Goal: Use online tool/utility: Utilize a website feature to perform a specific function

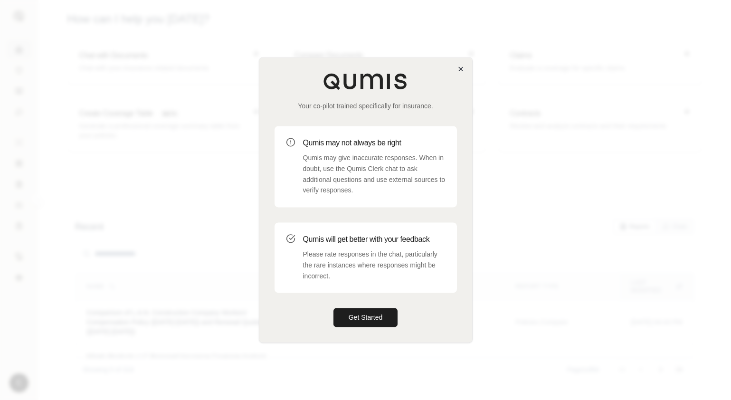
click at [463, 67] on icon "button" at bounding box center [461, 69] width 8 height 8
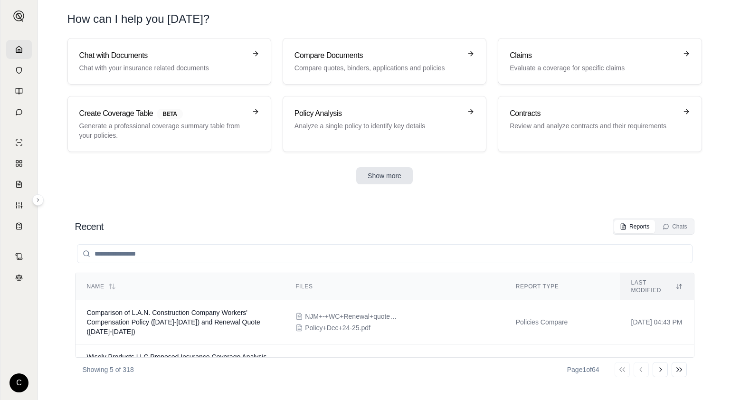
click at [383, 168] on button "Show more" at bounding box center [384, 175] width 57 height 17
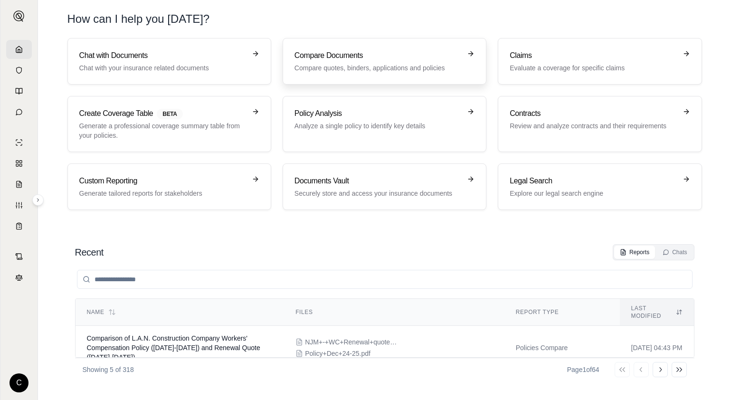
click at [379, 66] on p "Compare quotes, binders, applications and policies" at bounding box center [378, 68] width 167 height 10
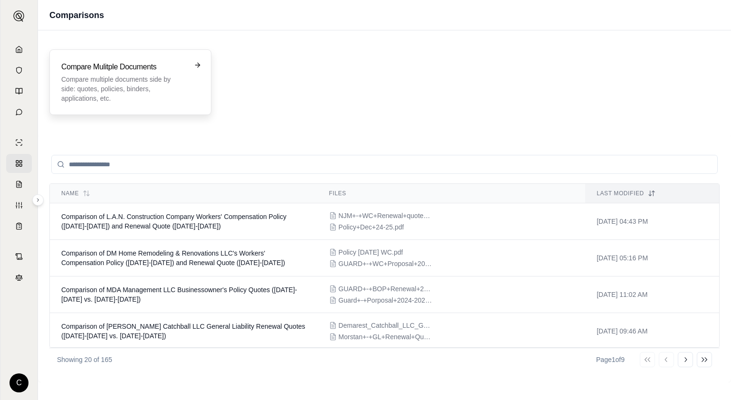
click at [174, 81] on p "Compare multiple documents side by side: quotes, policies, binders, application…" at bounding box center [123, 89] width 125 height 29
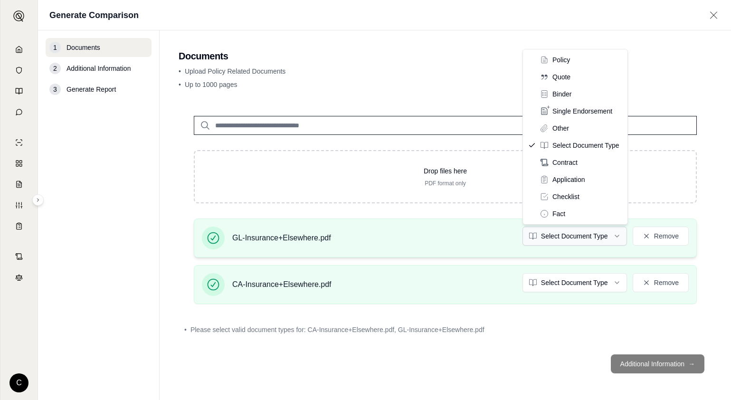
click at [570, 239] on html "C Generate Comparison 1 Documents 2 Additional Information 3 Generate Report Do…" at bounding box center [365, 200] width 731 height 400
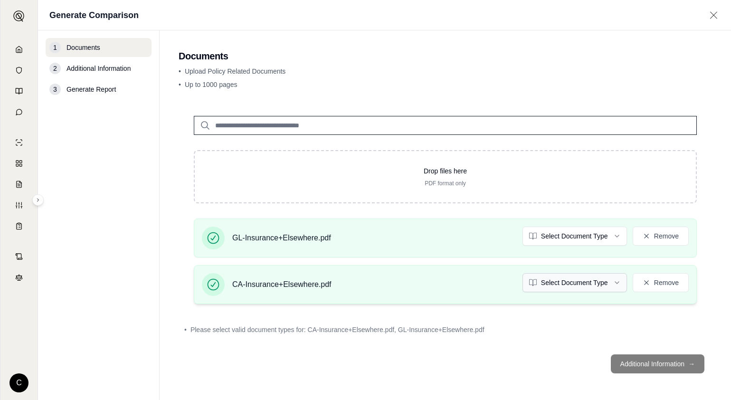
click at [566, 277] on html "C Generate Comparison 1 Documents 2 Additional Information 3 Generate Report Do…" at bounding box center [365, 200] width 731 height 400
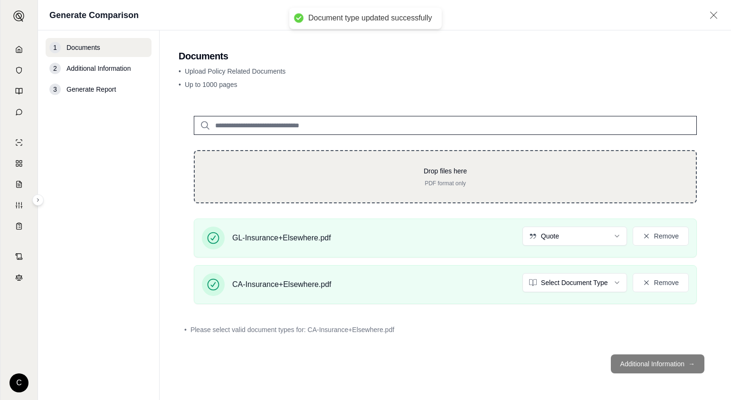
click at [503, 182] on p "PDF format only" at bounding box center [445, 184] width 471 height 8
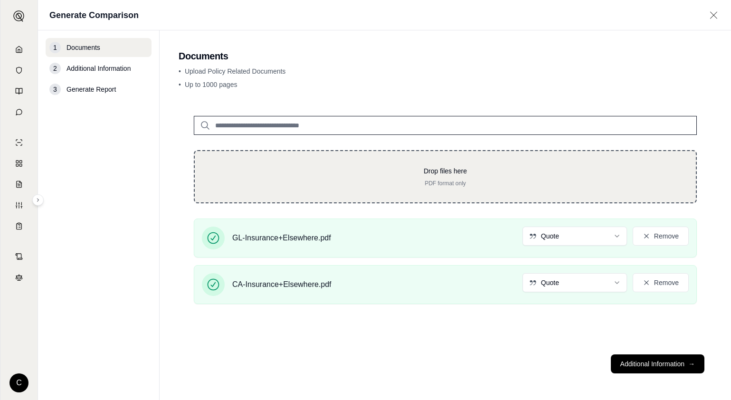
type input "**********"
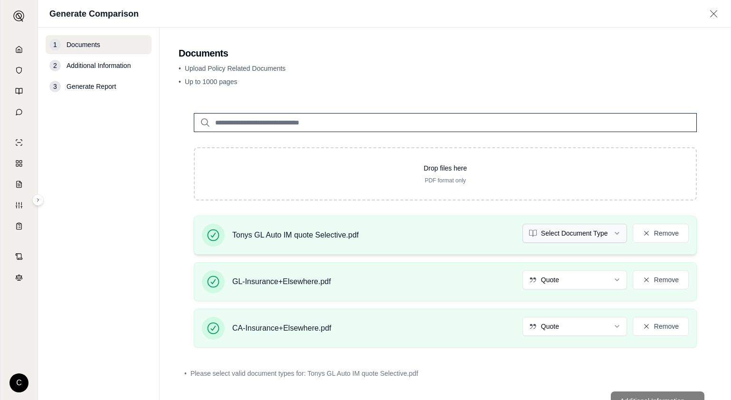
click at [573, 233] on html "C Generate Comparison 1 Documents 2 Additional Information 3 Generate Report Do…" at bounding box center [365, 200] width 731 height 400
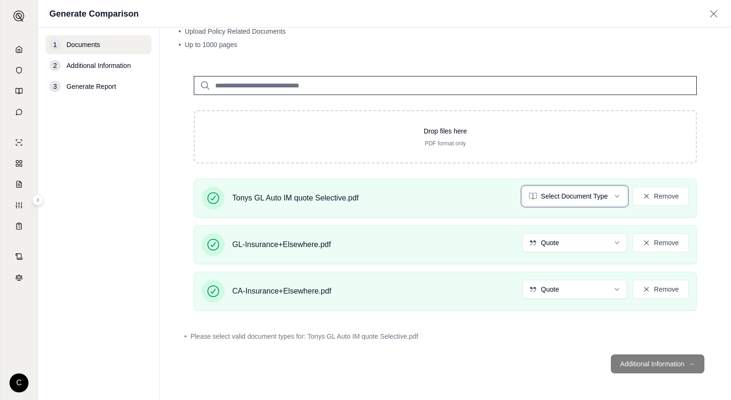
scroll to position [10, 0]
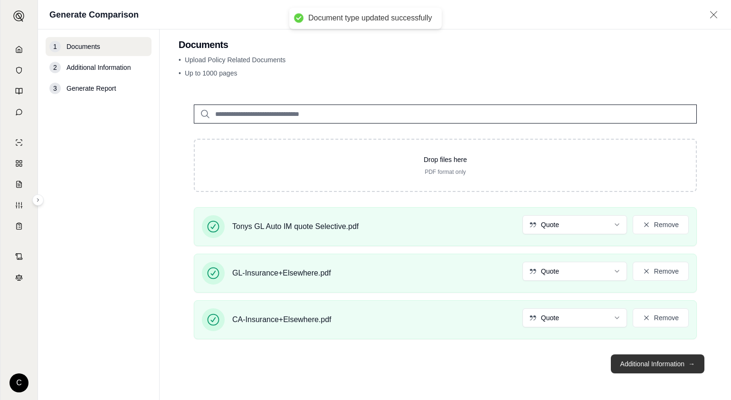
click at [651, 362] on button "Additional Information →" at bounding box center [658, 363] width 94 height 19
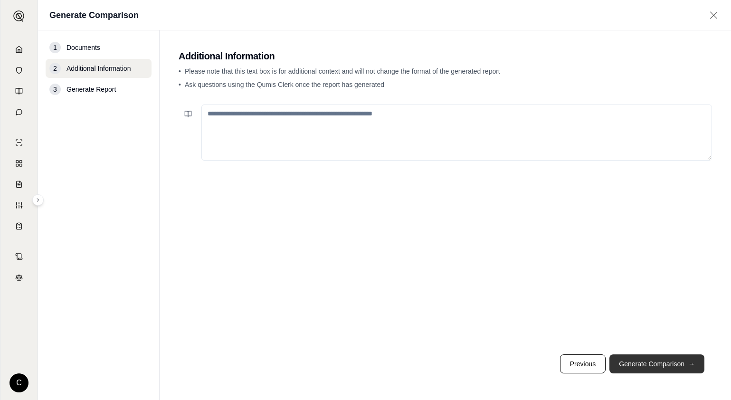
drag, startPoint x: 687, startPoint y: 376, endPoint x: 686, endPoint y: 371, distance: 5.3
click at [687, 376] on footer "Previous Generate Comparison →" at bounding box center [446, 364] width 534 height 34
drag, startPoint x: 686, startPoint y: 364, endPoint x: 681, endPoint y: 365, distance: 4.8
click at [685, 364] on button "Generate Comparison →" at bounding box center [657, 363] width 95 height 19
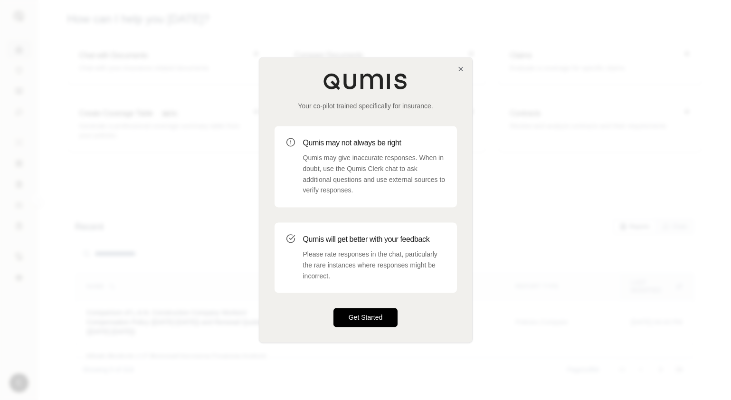
click at [384, 315] on button "Get Started" at bounding box center [366, 317] width 65 height 19
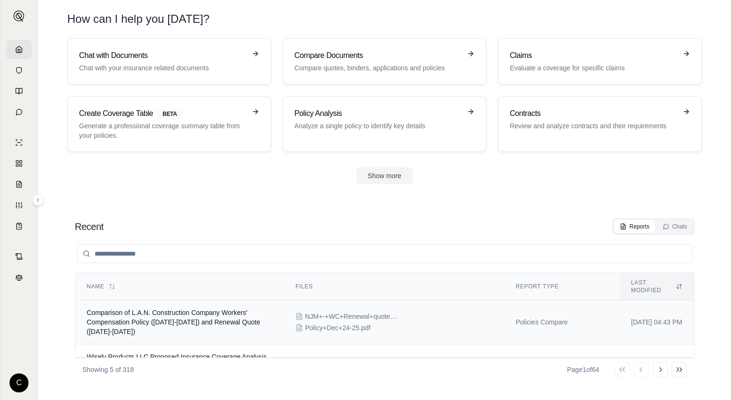
click at [187, 312] on span "Comparison of L.A.N. Construction Company Workers' Compensation Policy ([DATE]-…" at bounding box center [173, 322] width 173 height 27
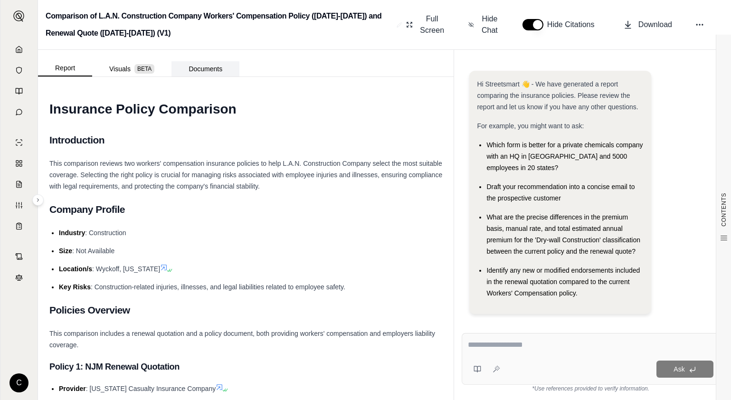
click at [199, 66] on button "Documents" at bounding box center [206, 68] width 68 height 15
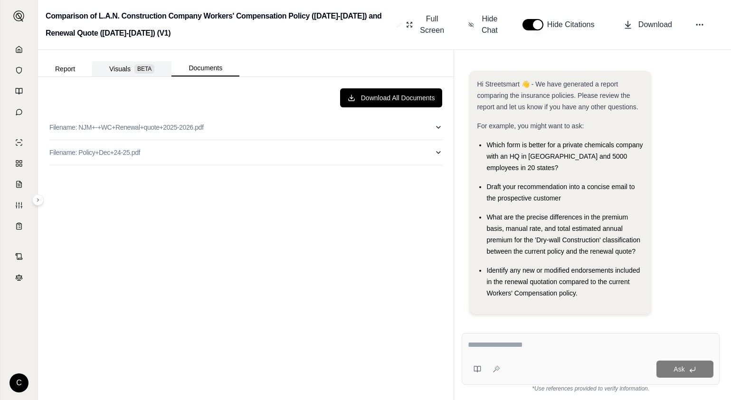
drag, startPoint x: 140, startPoint y: 63, endPoint x: 127, endPoint y: 71, distance: 15.2
click at [140, 63] on button "Visuals BETA" at bounding box center [131, 68] width 79 height 15
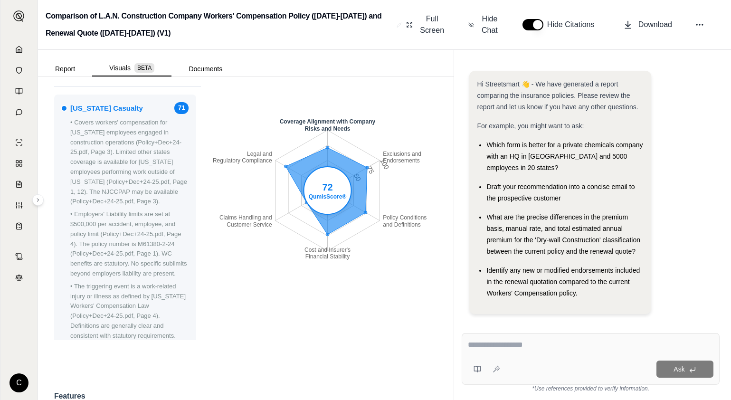
scroll to position [196, 0]
